Goal: Find specific page/section: Find specific page/section

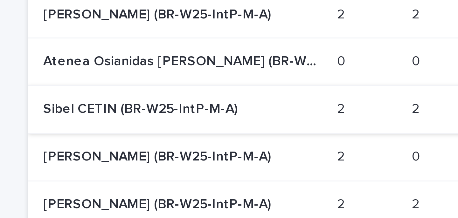
scroll to position [52, 0]
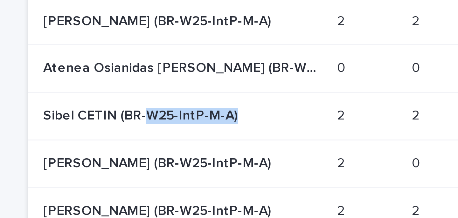
drag, startPoint x: 114, startPoint y: 107, endPoint x: 111, endPoint y: 112, distance: 6.0
click at [111, 112] on td "Sibel CETIN (BR-W25-IntP-M-A) Sibel CETIN (BR-W25-IntP-M-A)" at bounding box center [123, 113] width 100 height 16
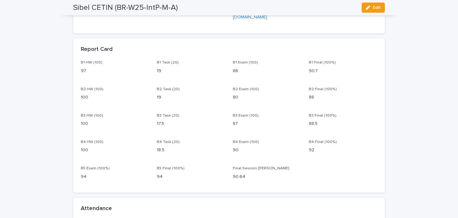
scroll to position [76, 0]
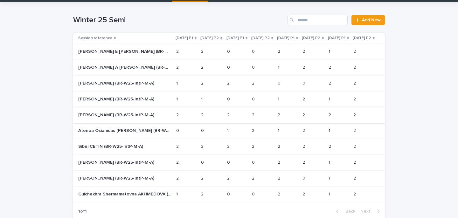
scroll to position [17, 0]
